Goal: Communication & Community: Answer question/provide support

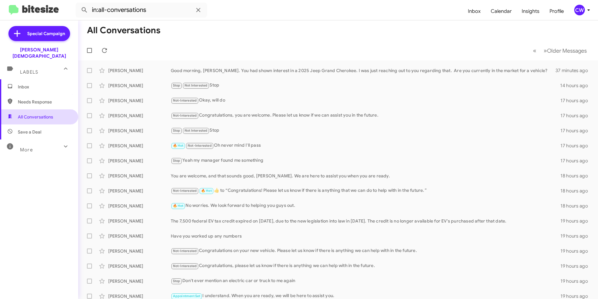
click at [28, 114] on span "All Conversations" at bounding box center [35, 117] width 35 height 6
click at [26, 84] on span "Inbox" at bounding box center [44, 87] width 53 height 6
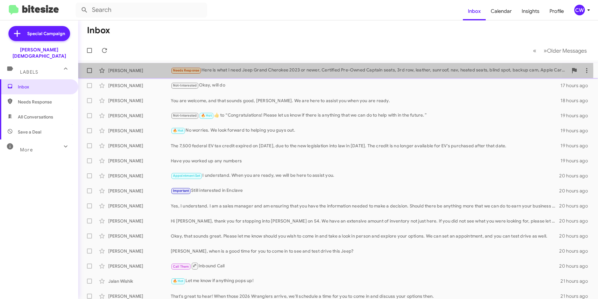
click at [220, 71] on div "Needs Response Here is what I need Jeep Grand Cherokee 2023 or newer, Certified…" at bounding box center [369, 70] width 397 height 7
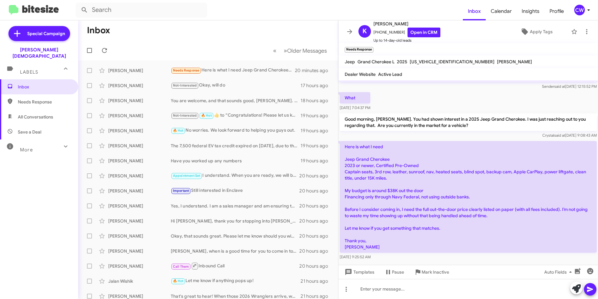
scroll to position [49, 0]
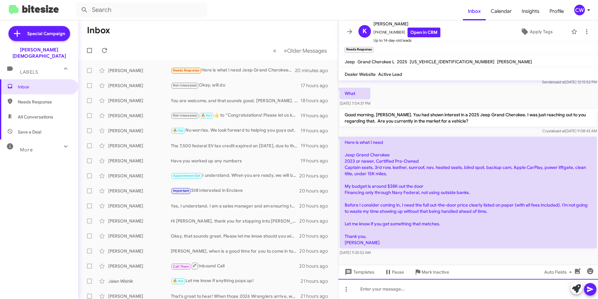
click at [405, 292] on div at bounding box center [469, 289] width 260 height 20
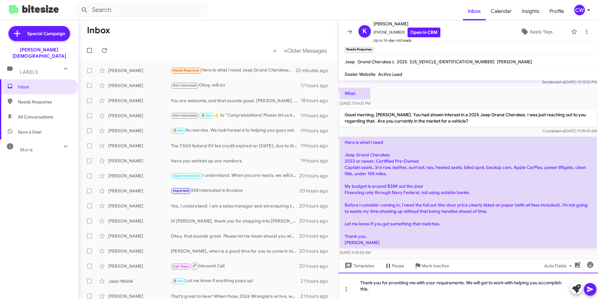
click at [380, 289] on div "Thank you for providing me with your requirements. We will get to work with hel…" at bounding box center [469, 285] width 260 height 26
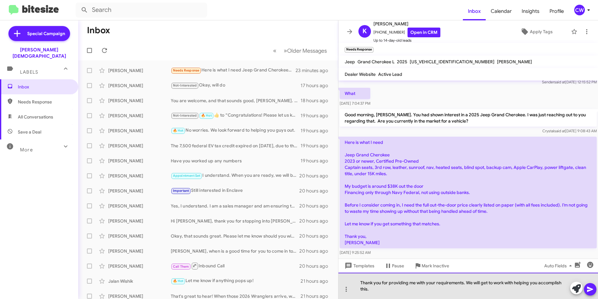
click at [505, 287] on div "Thank you for providing me with your requirements. We will get to work with hel…" at bounding box center [469, 285] width 260 height 26
click at [504, 283] on div "Thank you for providing me with your requirements. We will get to work with hel…" at bounding box center [469, 285] width 260 height 26
click at [504, 282] on div "Thank you for providing me with your requirements. We will get to work with hel…" at bounding box center [469, 285] width 260 height 26
click at [517, 284] on div "Thank you for providing me with your requirements. We are ready to help you wit…" at bounding box center [469, 285] width 260 height 26
drag, startPoint x: 553, startPoint y: 283, endPoint x: 519, endPoint y: 283, distance: 33.8
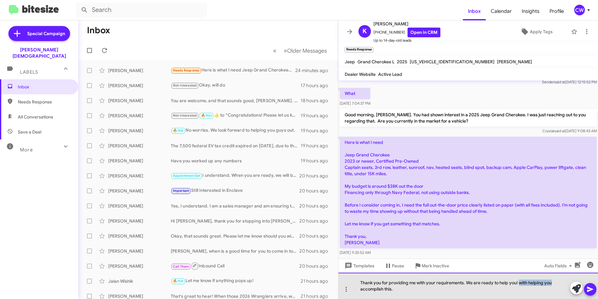
click at [519, 283] on div "Thank you for providing me with your requirements. We are ready to help you! wi…" at bounding box center [469, 285] width 260 height 26
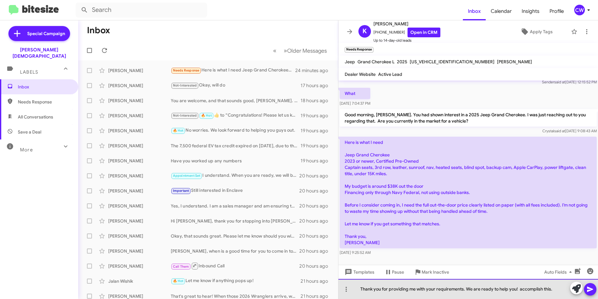
click at [558, 290] on div "Thank you for providing me with your requirements. We are ready to help you! ac…" at bounding box center [469, 289] width 260 height 20
drag, startPoint x: 557, startPoint y: 290, endPoint x: 519, endPoint y: 283, distance: 38.2
click at [519, 283] on div "Thank you for providing me with your requirements. We are ready to help you! ac…" at bounding box center [469, 289] width 260 height 20
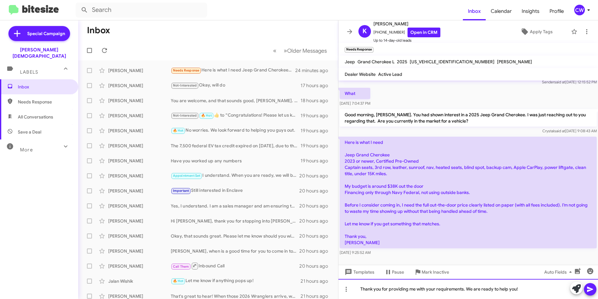
click at [466, 288] on div "Thank you for providing me with your requirements. We are ready to help you!" at bounding box center [469, 289] width 260 height 20
click at [588, 291] on icon at bounding box center [591, 289] width 8 height 8
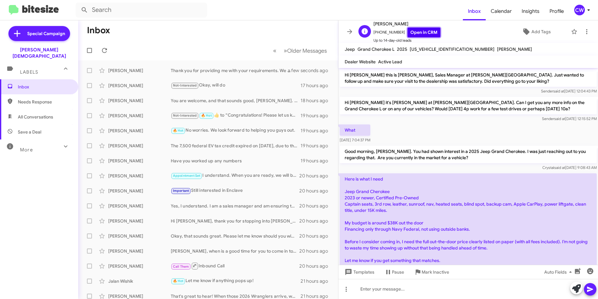
click at [412, 35] on link "Open in CRM" at bounding box center [424, 33] width 33 height 10
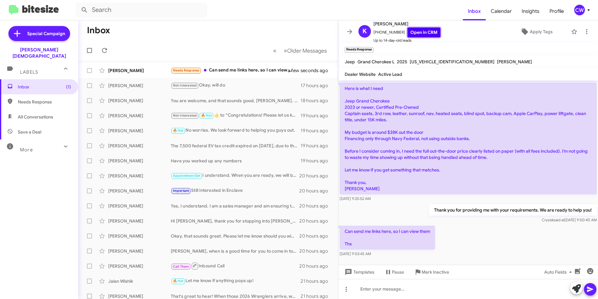
scroll to position [107, 0]
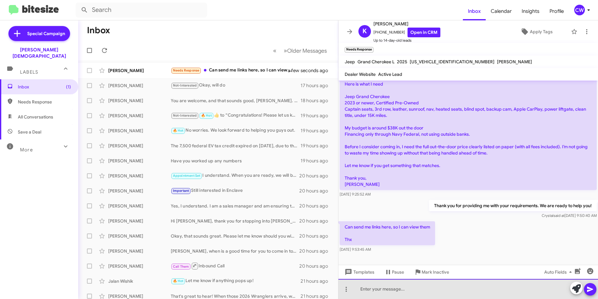
click at [380, 289] on div at bounding box center [469, 289] width 260 height 20
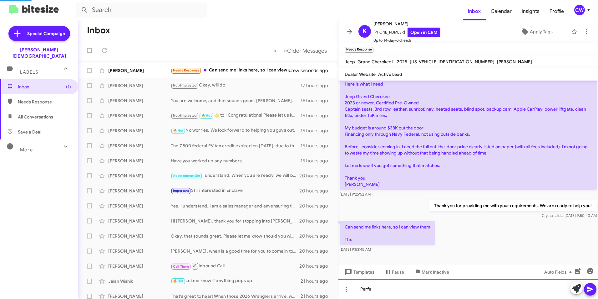
scroll to position [0, 0]
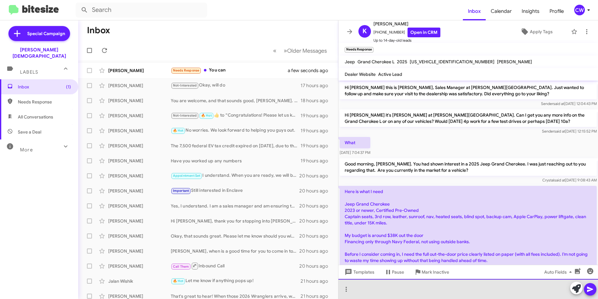
click at [385, 288] on div at bounding box center [469, 289] width 260 height 20
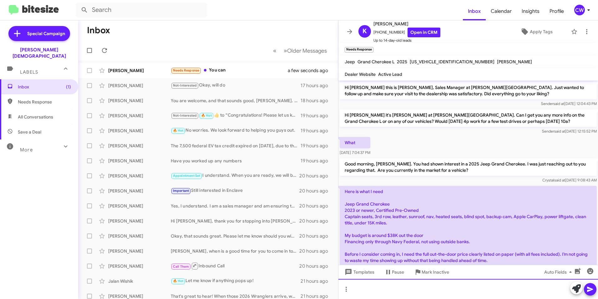
click at [372, 291] on div at bounding box center [469, 289] width 260 height 20
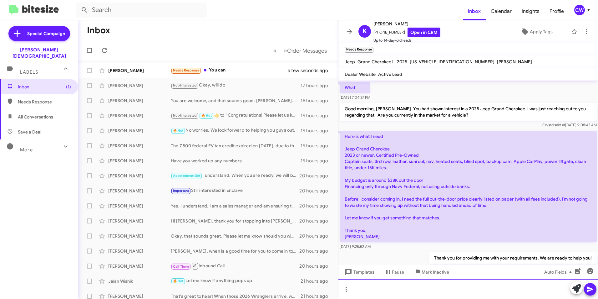
scroll to position [67, 0]
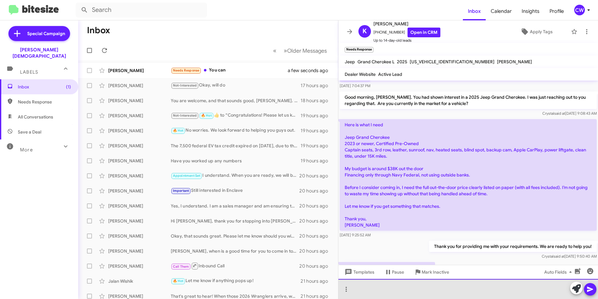
click at [465, 294] on div at bounding box center [469, 289] width 260 height 20
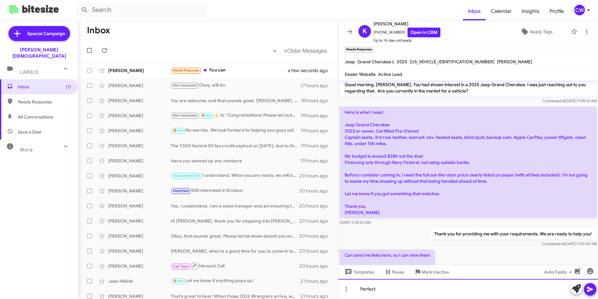
scroll to position [130, 0]
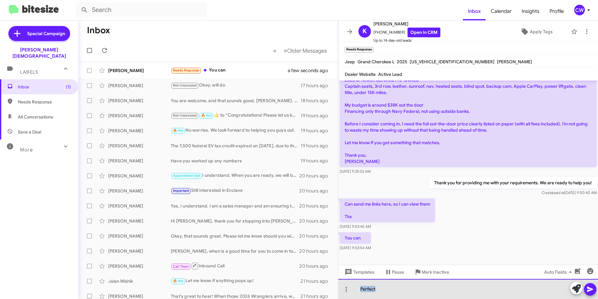
drag, startPoint x: 381, startPoint y: 289, endPoint x: 354, endPoint y: 286, distance: 26.4
click at [354, 286] on div "Perfect" at bounding box center [469, 289] width 260 height 20
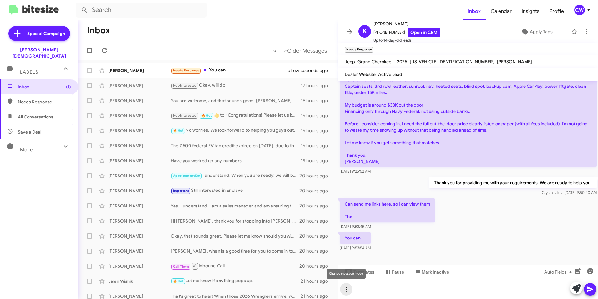
click at [347, 290] on icon at bounding box center [347, 289] width 8 height 8
click at [362, 276] on button "note" at bounding box center [359, 272] width 39 height 15
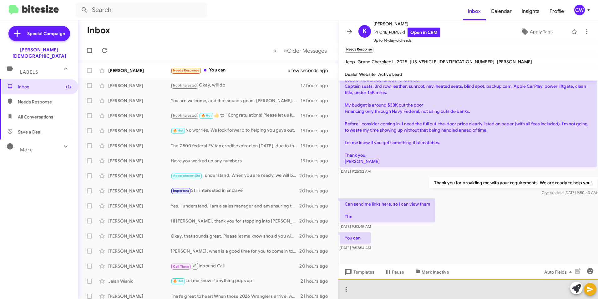
click at [372, 297] on div at bounding box center [469, 289] width 260 height 20
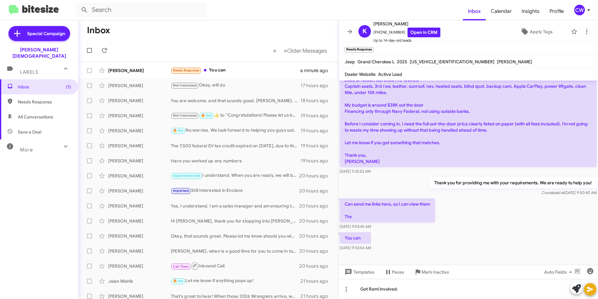
click at [590, 290] on icon at bounding box center [590, 288] width 6 height 5
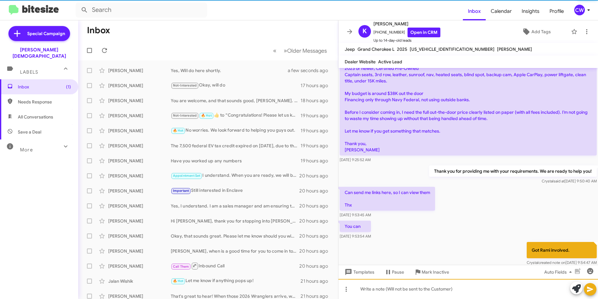
scroll to position [146, 0]
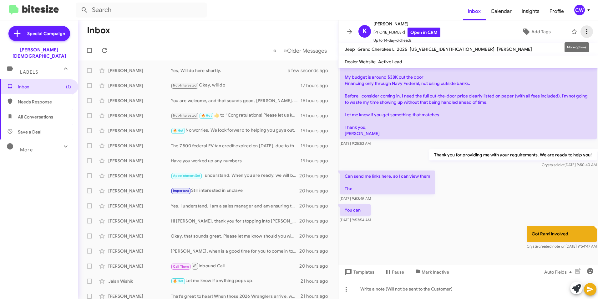
click at [583, 32] on icon at bounding box center [587, 32] width 8 height 8
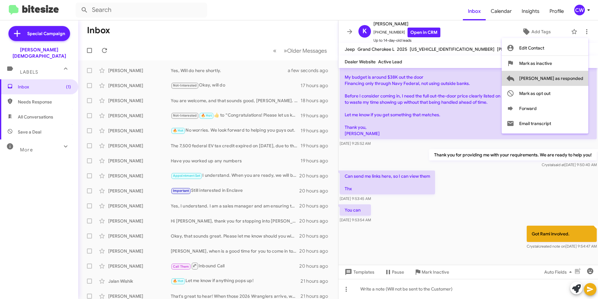
click at [580, 79] on span "[PERSON_NAME] as responded" at bounding box center [551, 78] width 64 height 15
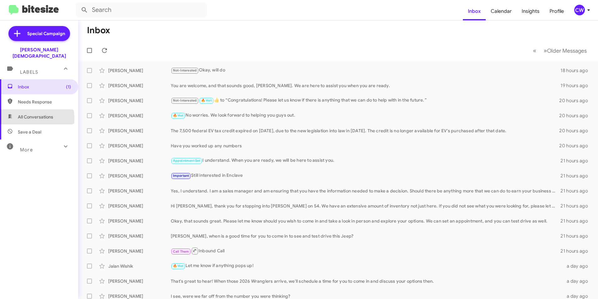
click at [28, 114] on span "All Conversations" at bounding box center [35, 117] width 35 height 6
type input "in:all-conversations"
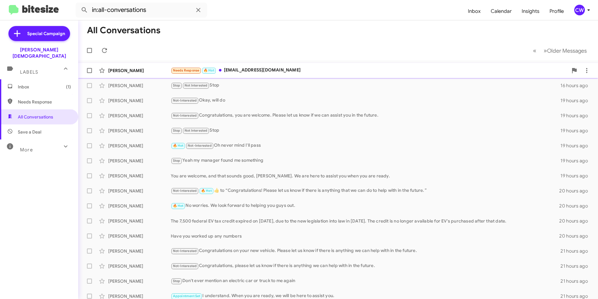
click at [238, 72] on div "Needs Response 🔥 Hot [EMAIL_ADDRESS][DOMAIN_NAME]" at bounding box center [369, 70] width 397 height 7
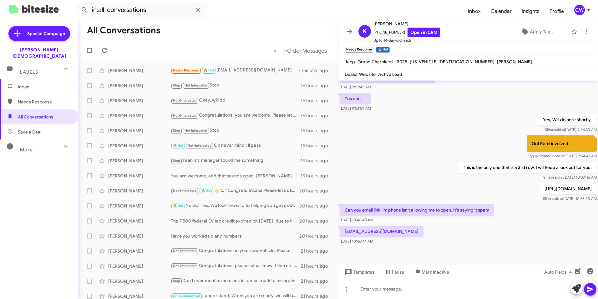
scroll to position [272, 0]
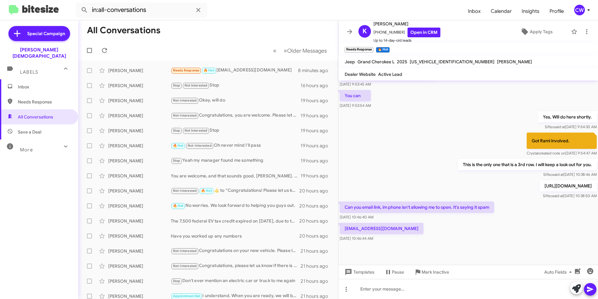
drag, startPoint x: 590, startPoint y: 184, endPoint x: 368, endPoint y: 180, distance: 221.6
click at [540, 180] on p "[URL][DOMAIN_NAME]" at bounding box center [568, 185] width 57 height 11
drag, startPoint x: 368, startPoint y: 180, endPoint x: 385, endPoint y: 182, distance: 16.4
copy p "[URL][DOMAIN_NAME]"
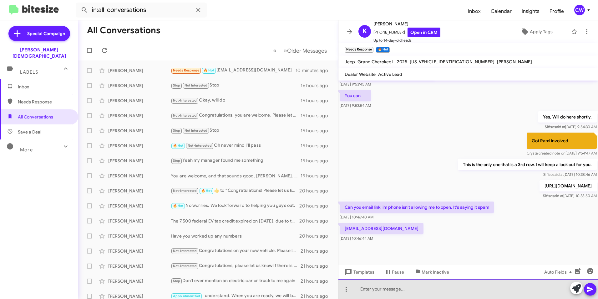
click at [375, 293] on div at bounding box center [469, 289] width 260 height 20
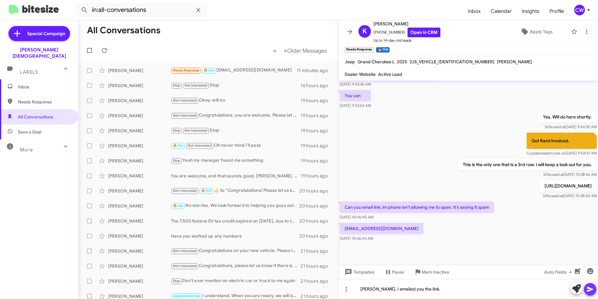
click at [590, 292] on icon at bounding box center [591, 289] width 8 height 8
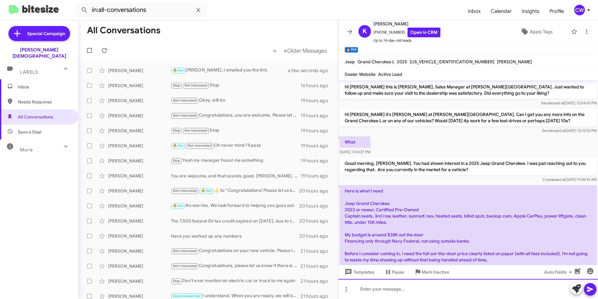
scroll to position [0, 0]
click at [225, 70] on div "🔥 Hot [PERSON_NAME], I emailed you the link." at bounding box center [239, 70] width 137 height 7
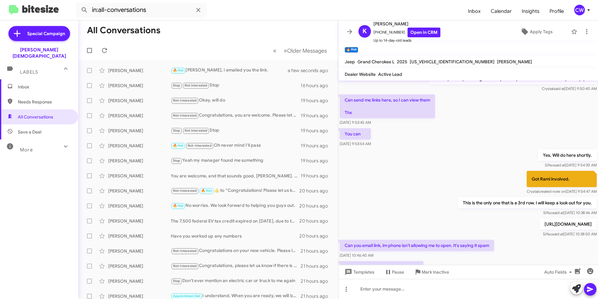
scroll to position [295, 0]
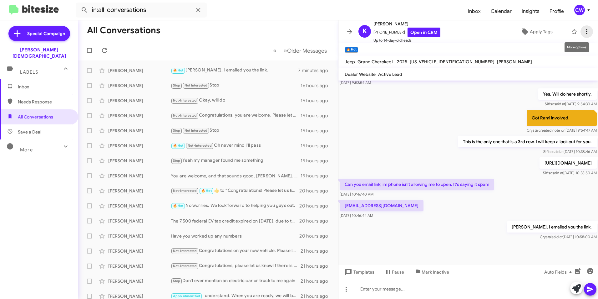
click at [586, 33] on icon at bounding box center [586, 31] width 1 height 5
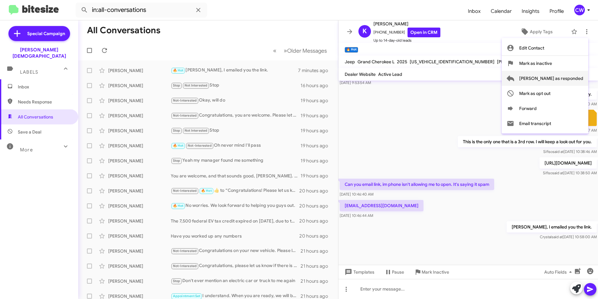
click at [571, 77] on span "[PERSON_NAME] as responded" at bounding box center [551, 78] width 64 height 15
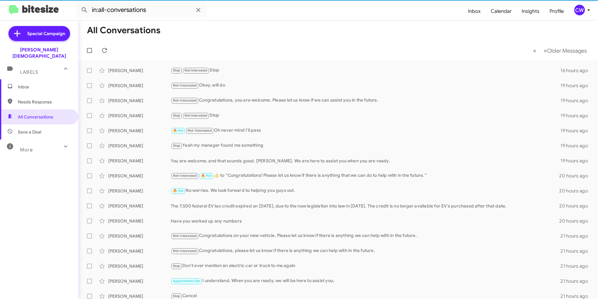
click at [39, 84] on span "Inbox" at bounding box center [44, 87] width 53 height 6
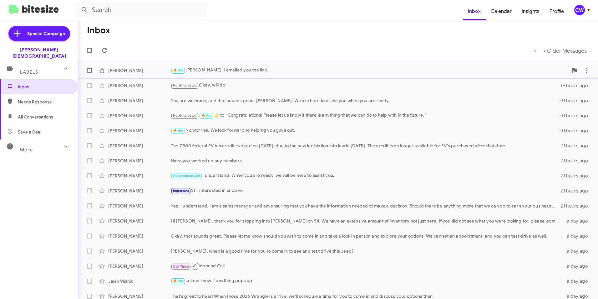
click at [222, 70] on div "🔥 Hot [PERSON_NAME], I emailed you the link." at bounding box center [369, 70] width 397 height 7
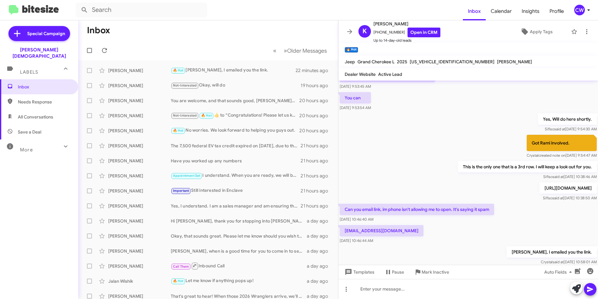
scroll to position [295, 0]
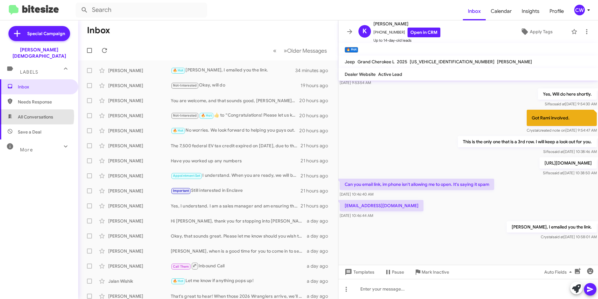
click at [31, 114] on span "All Conversations" at bounding box center [35, 117] width 35 height 6
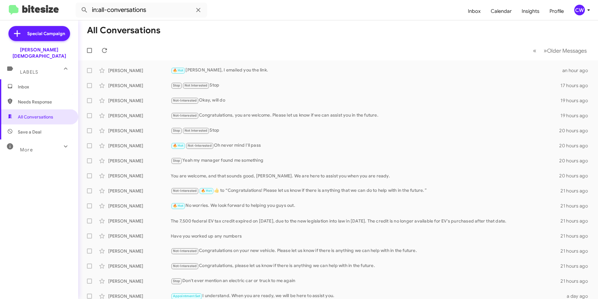
click at [38, 99] on span "Needs Response" at bounding box center [44, 102] width 53 height 6
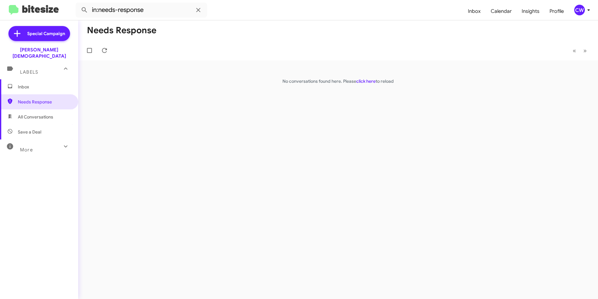
click at [35, 114] on span "All Conversations" at bounding box center [35, 117] width 35 height 6
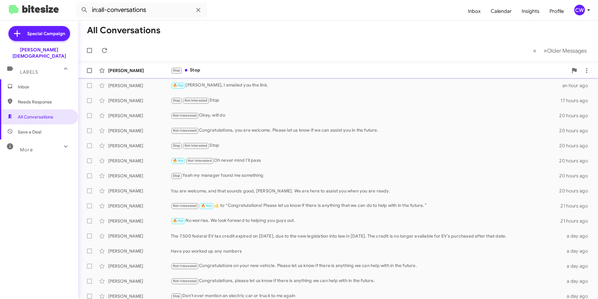
click at [201, 70] on div "Stop Stop" at bounding box center [369, 70] width 397 height 7
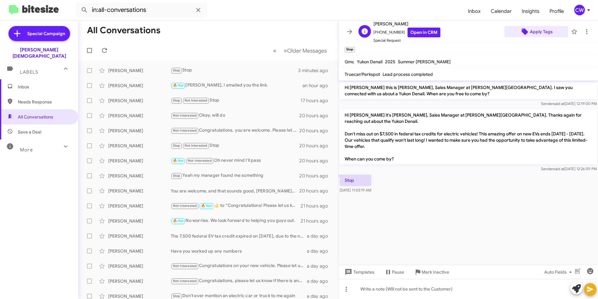
click at [534, 32] on span "Apply Tags" at bounding box center [541, 31] width 23 height 11
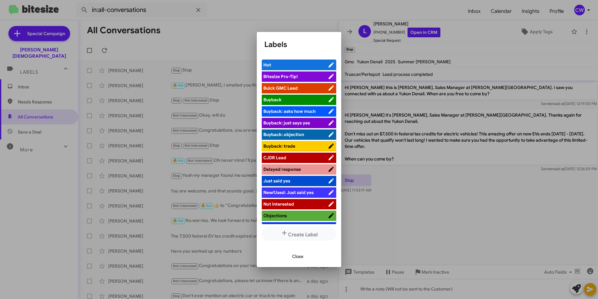
click at [288, 202] on span "Not Interested" at bounding box center [278, 204] width 31 height 6
click at [302, 255] on span "Close" at bounding box center [297, 255] width 11 height 11
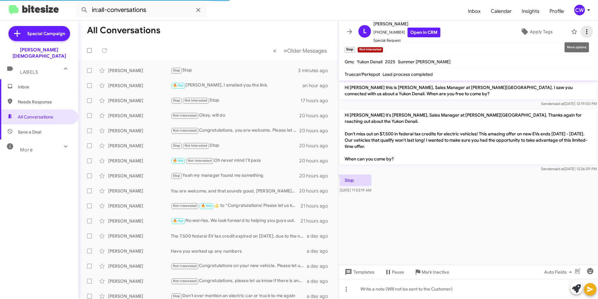
click at [583, 33] on icon at bounding box center [587, 32] width 8 height 8
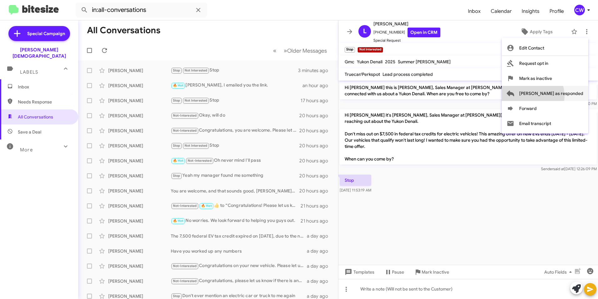
click at [552, 96] on span "[PERSON_NAME] as responded" at bounding box center [551, 93] width 64 height 15
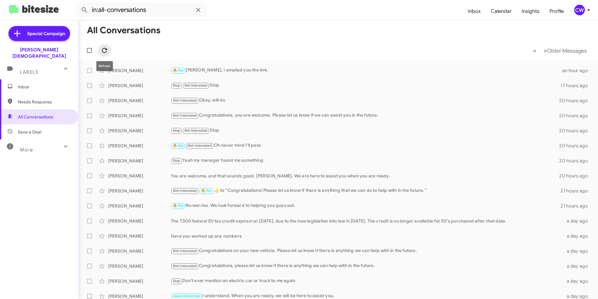
click at [105, 51] on icon at bounding box center [105, 51] width 8 height 8
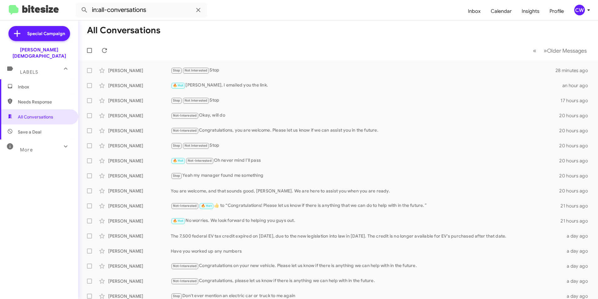
click at [36, 99] on span "Needs Response" at bounding box center [44, 102] width 53 height 6
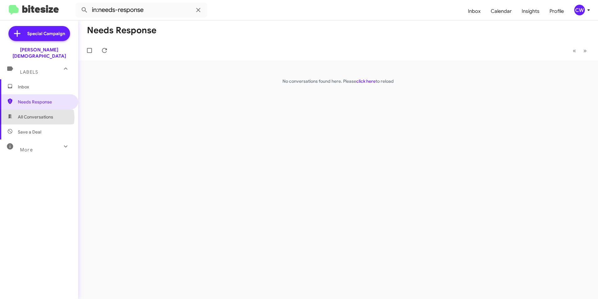
click at [33, 114] on span "All Conversations" at bounding box center [35, 117] width 35 height 6
type input "in:all-conversations"
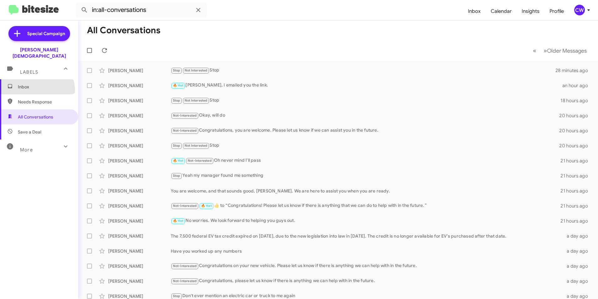
click at [34, 84] on span "Inbox" at bounding box center [39, 86] width 78 height 15
